Goal: Transaction & Acquisition: Purchase product/service

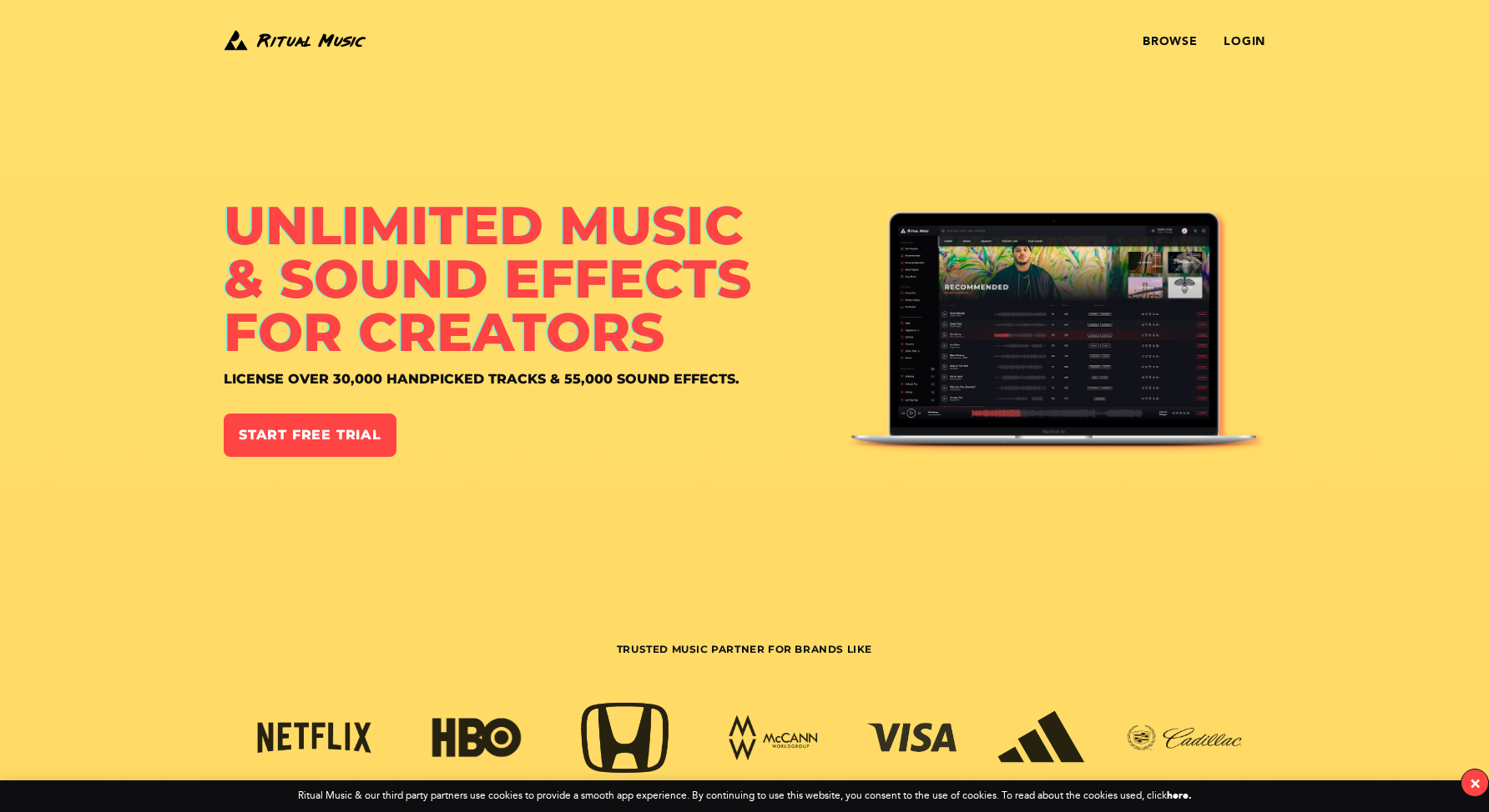
click at [1265, 51] on div "Browse Login" at bounding box center [744, 41] width 1202 height 30
click at [1254, 45] on link "Login" at bounding box center [1244, 42] width 41 height 14
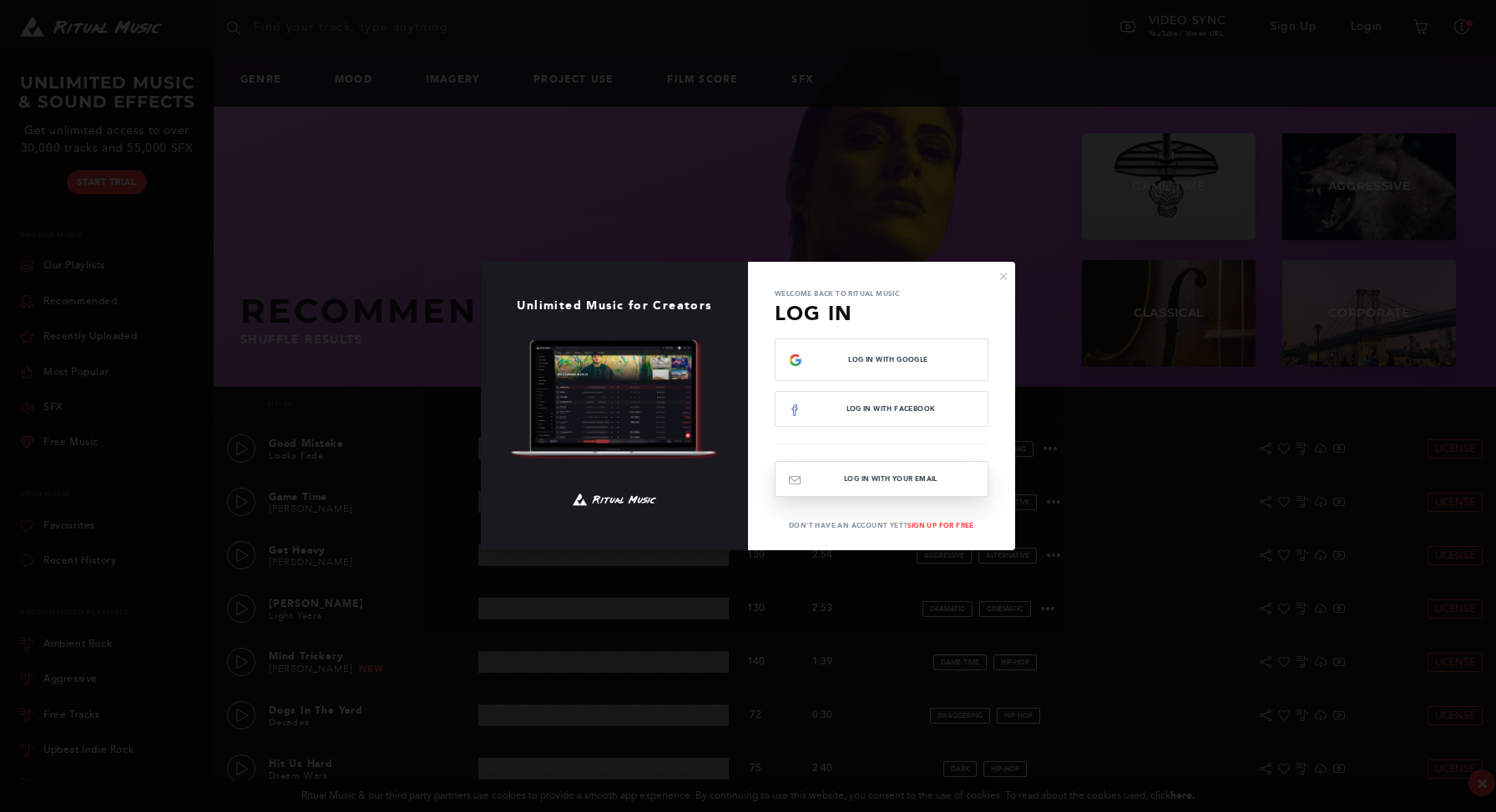
click at [881, 478] on button "Log In with your email" at bounding box center [880, 479] width 213 height 35
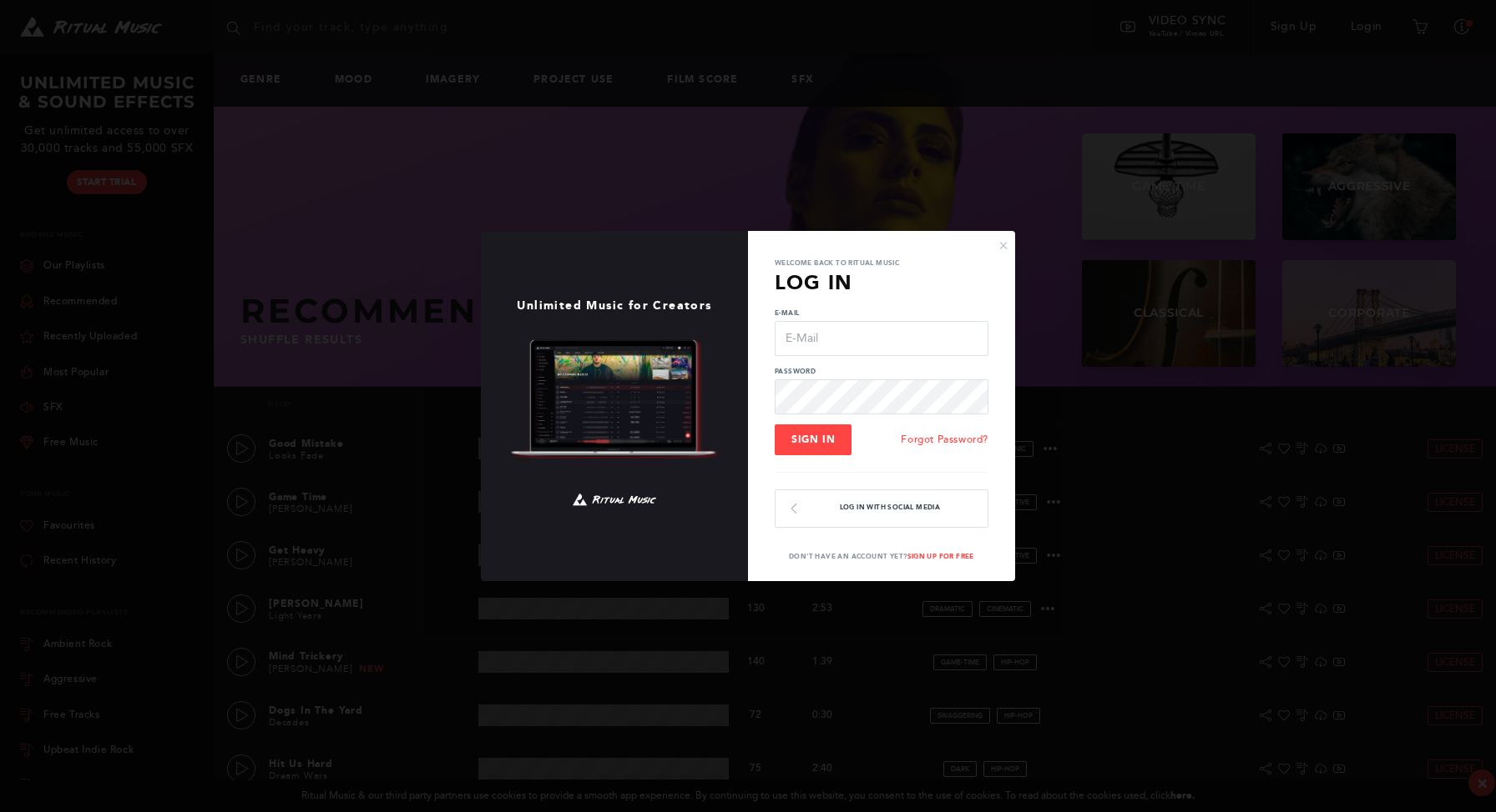
click at [793, 337] on input "E-Mail" at bounding box center [880, 339] width 213 height 35
type input "KLChirico@gmail.com"
click at [805, 428] on button "Sign In" at bounding box center [812, 440] width 77 height 31
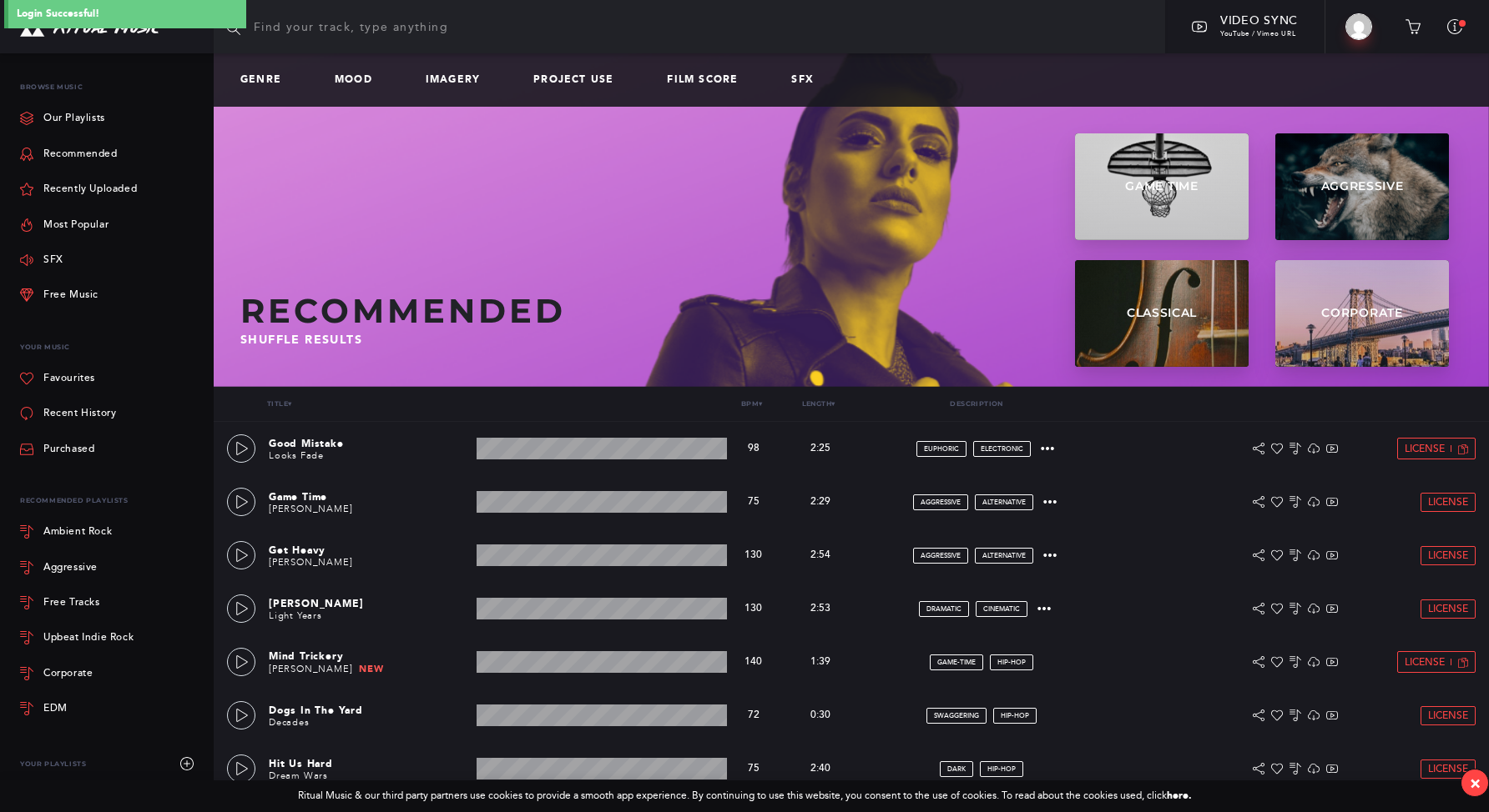
click at [352, 41] on input "text" at bounding box center [688, 27] width 951 height 53
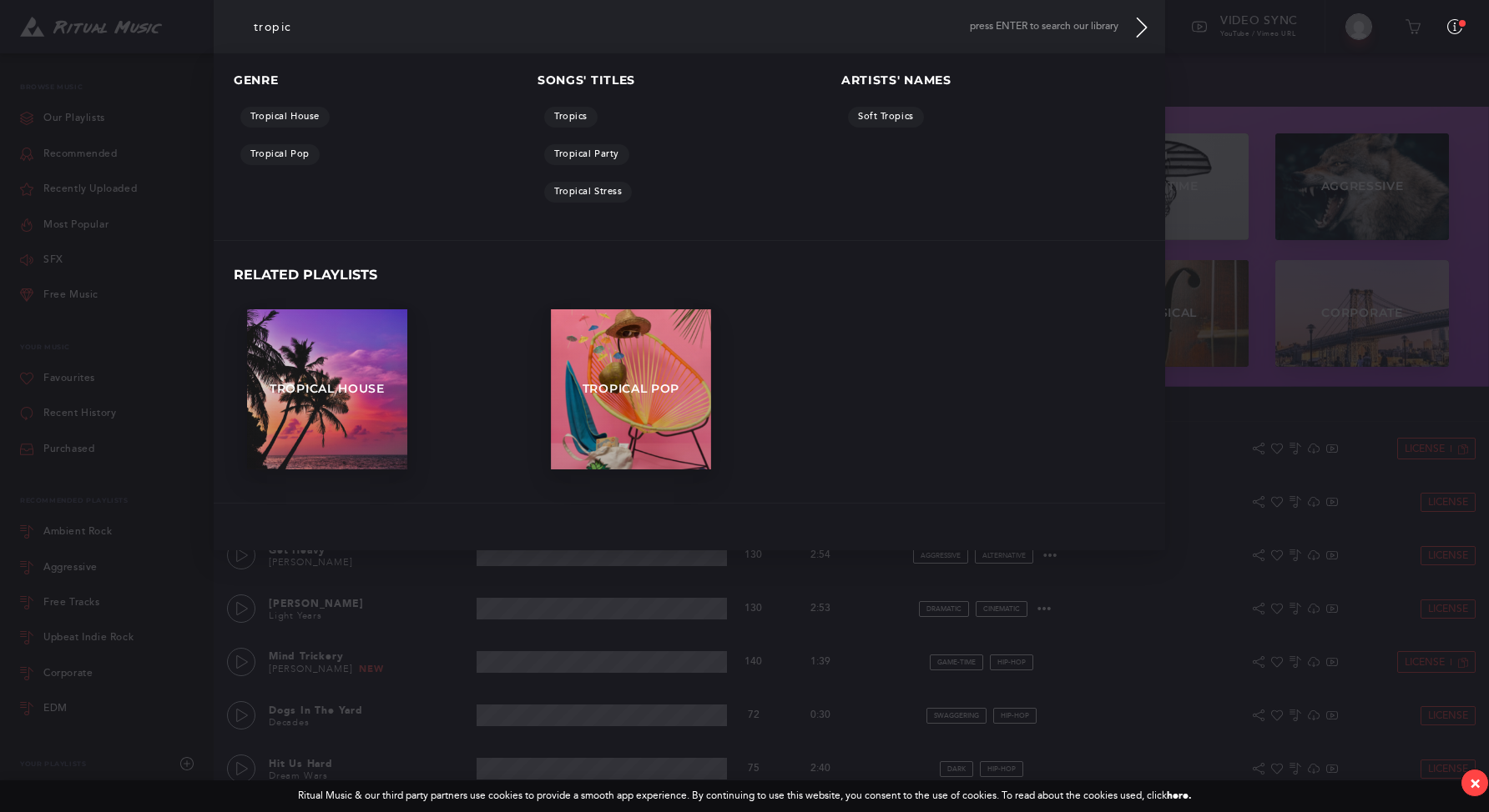
type input "tropic"
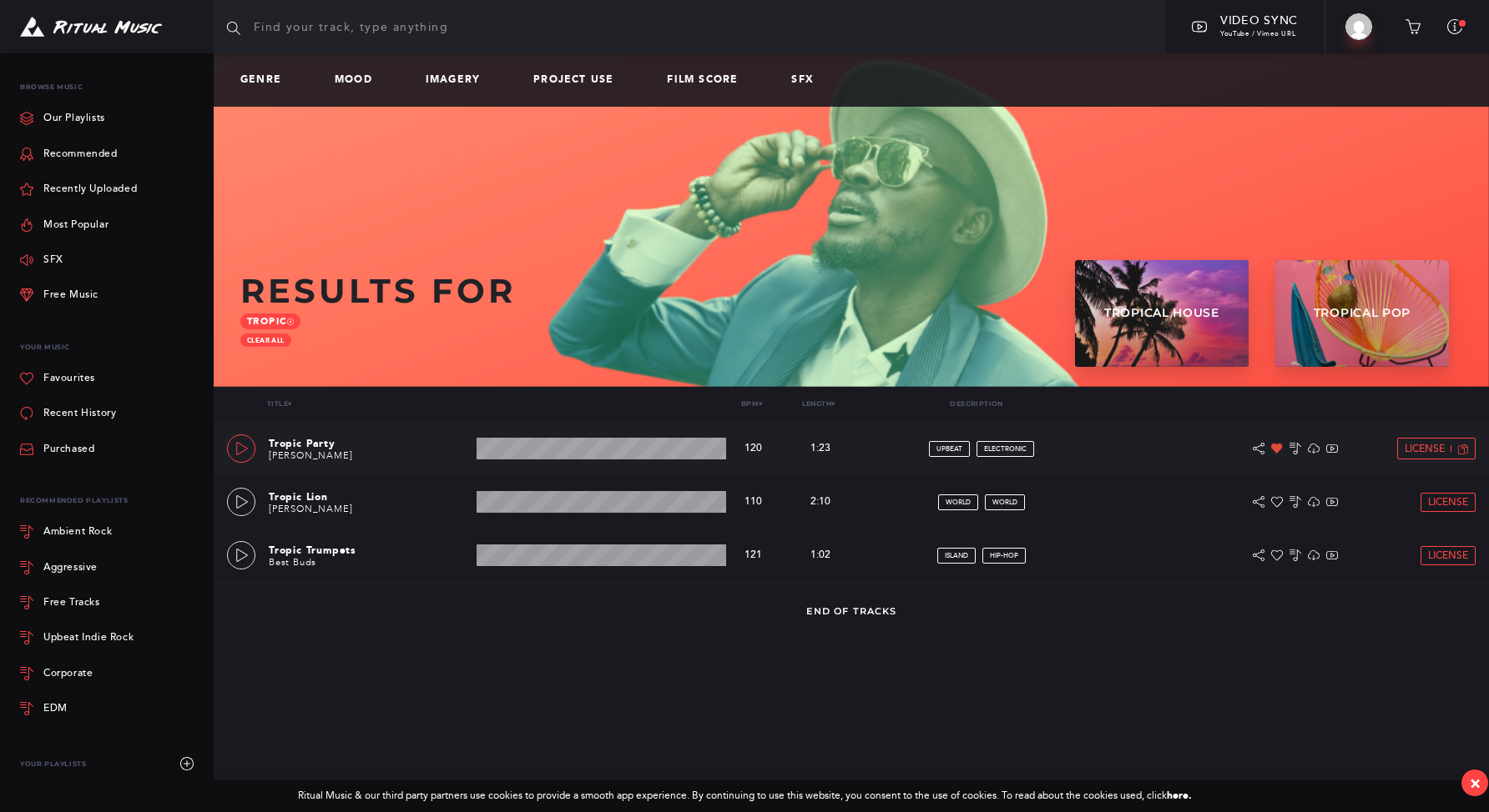
click at [243, 451] on icon at bounding box center [242, 449] width 14 height 14
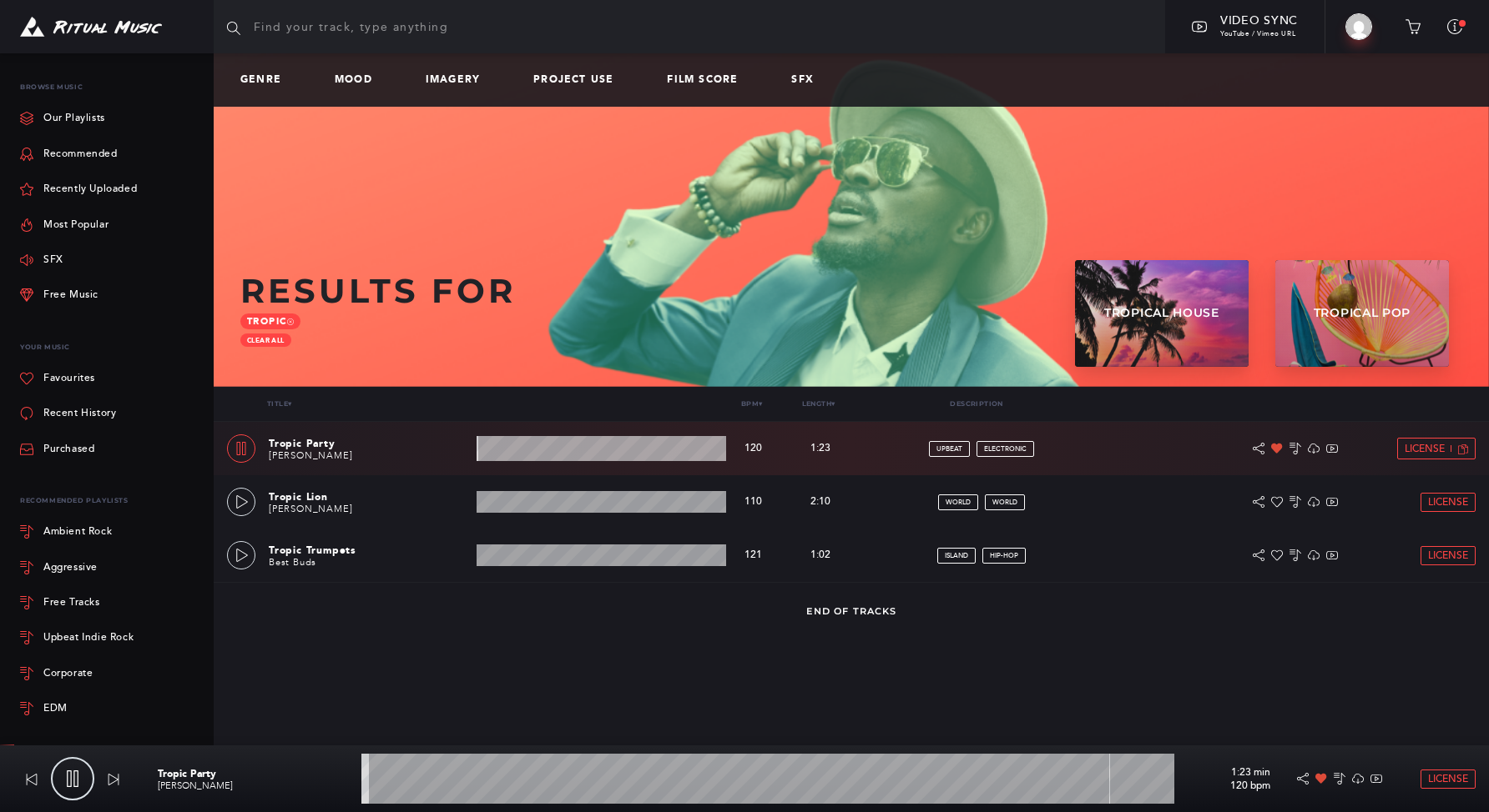
click at [286, 444] on p "Tropic Party" at bounding box center [369, 443] width 201 height 15
click at [290, 456] on link "Lyndon Osborne" at bounding box center [310, 455] width 84 height 11
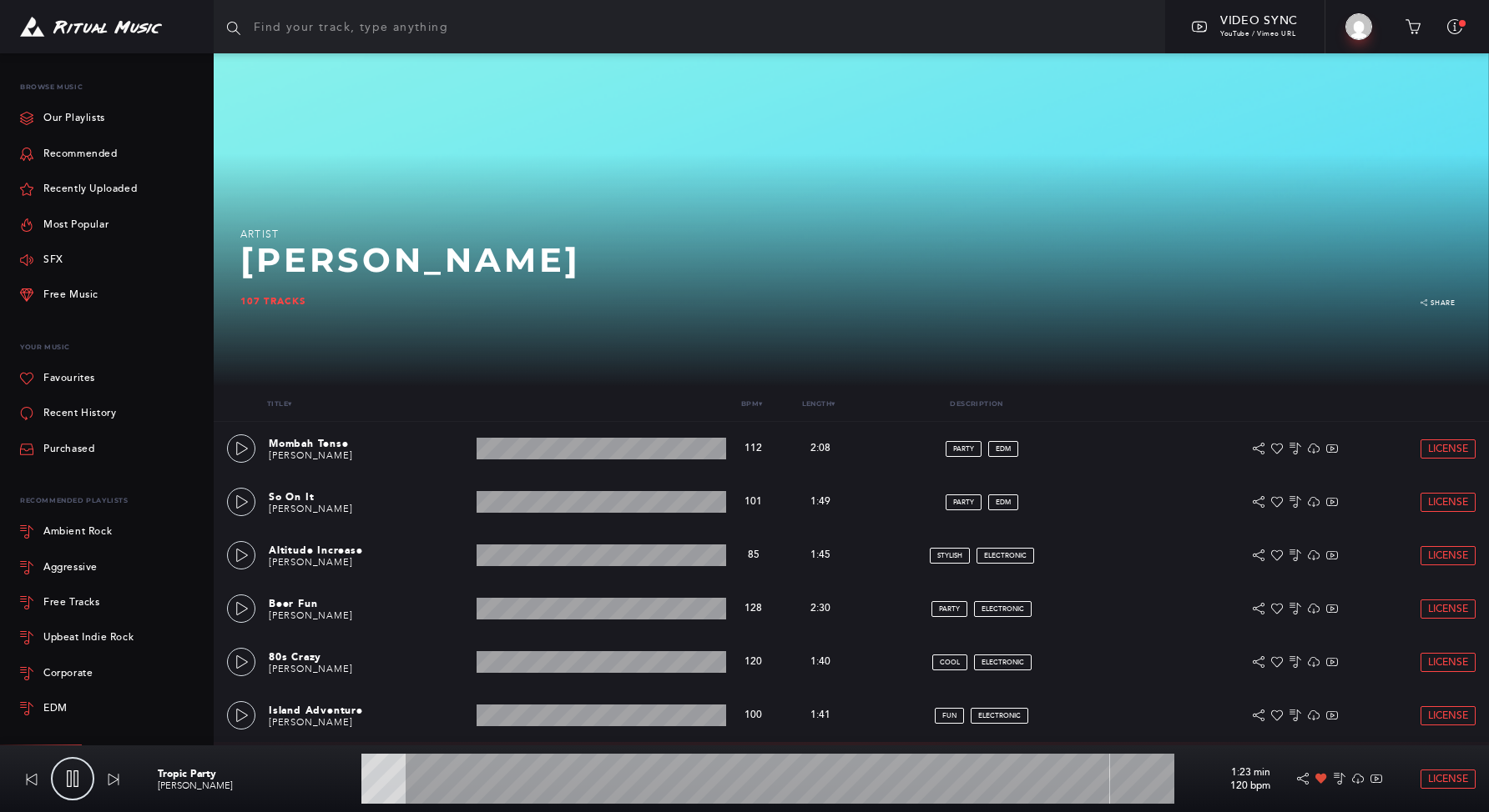
type input "5.74"
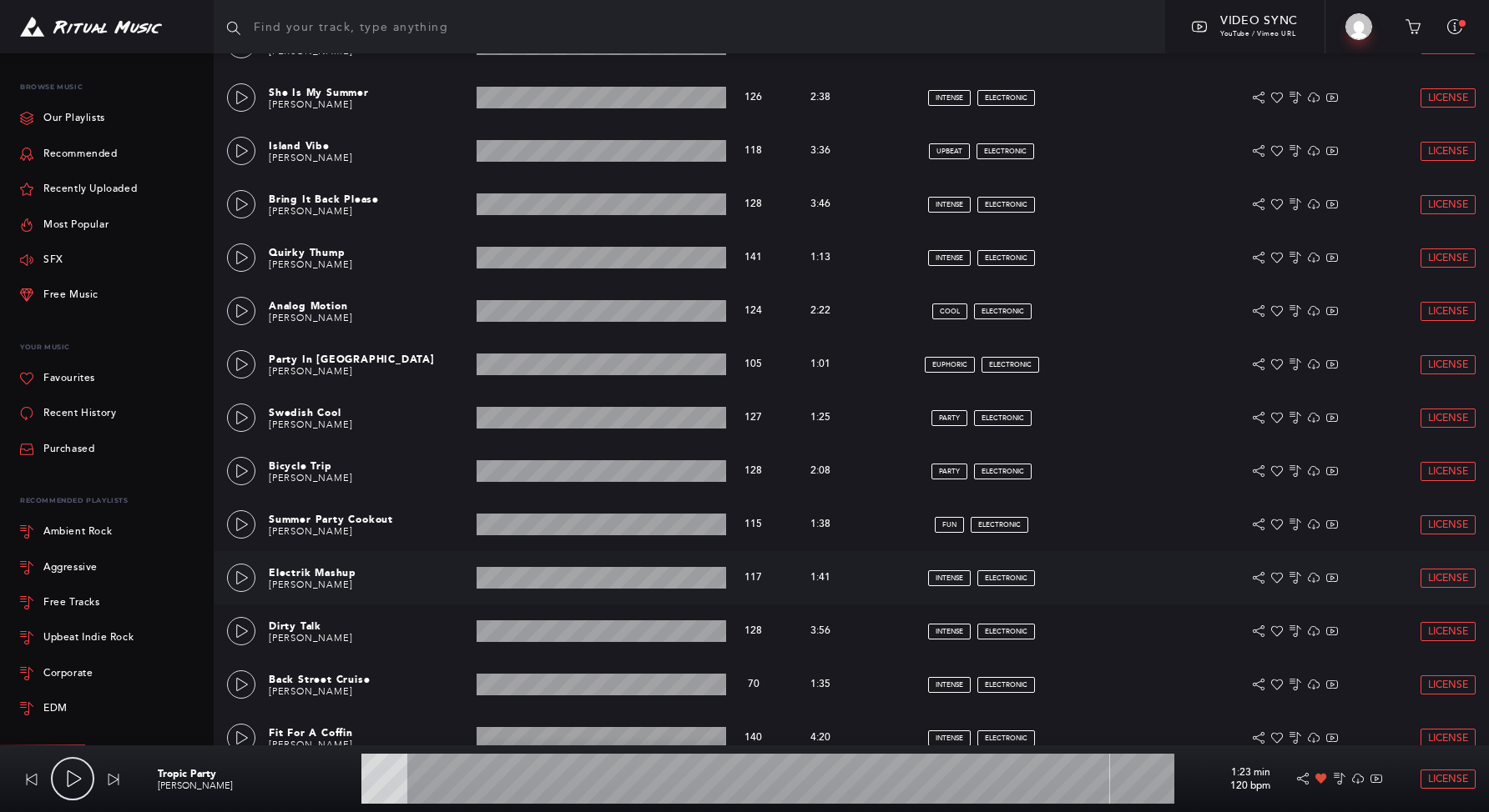
scroll to position [2738, 0]
